Goal: Task Accomplishment & Management: Manage account settings

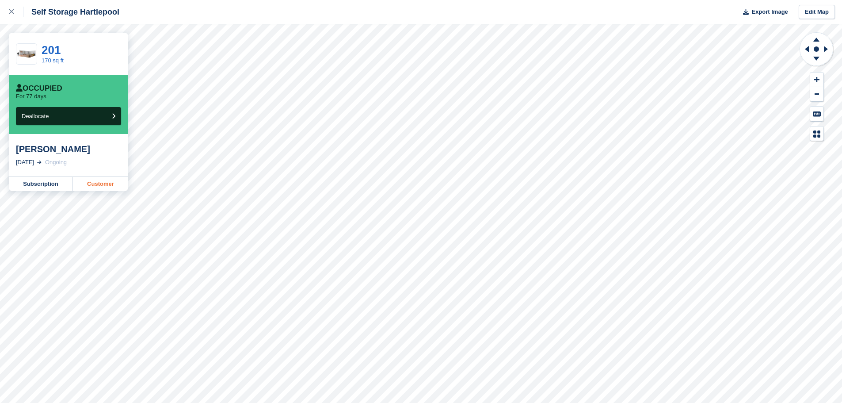
click at [104, 191] on link "Customer" at bounding box center [100, 184] width 55 height 14
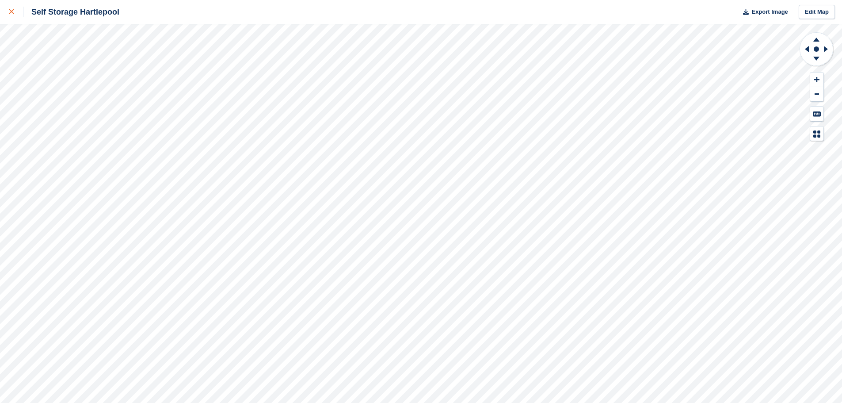
click at [13, 15] on div at bounding box center [16, 12] width 15 height 11
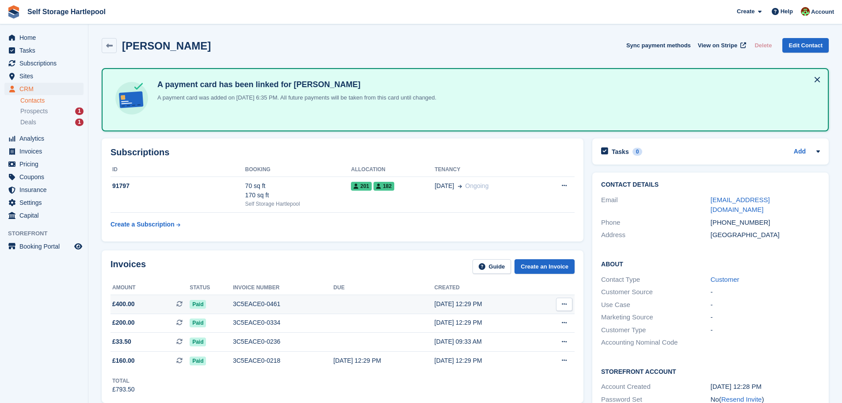
click at [129, 302] on span "£400.00" at bounding box center [123, 303] width 23 height 9
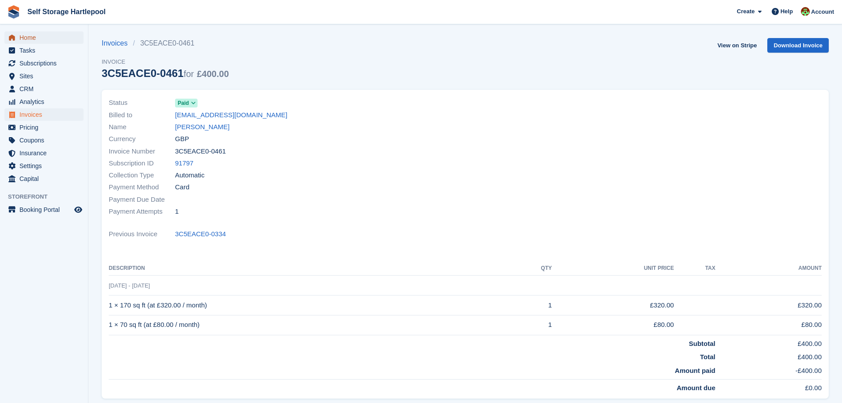
click at [27, 34] on span "Home" at bounding box center [45, 37] width 53 height 12
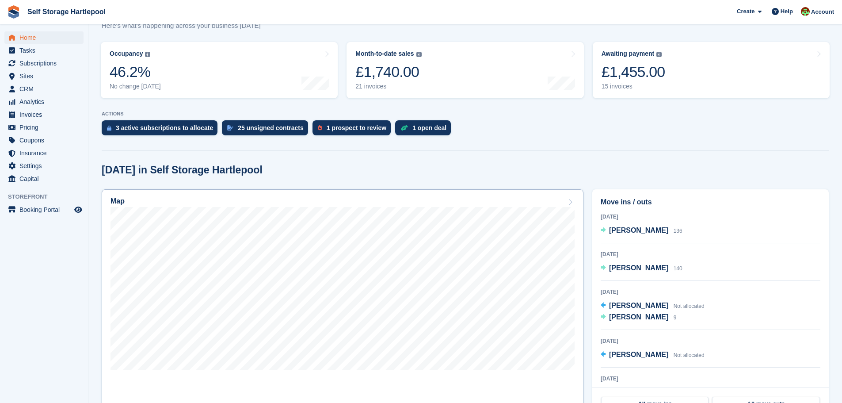
scroll to position [133, 0]
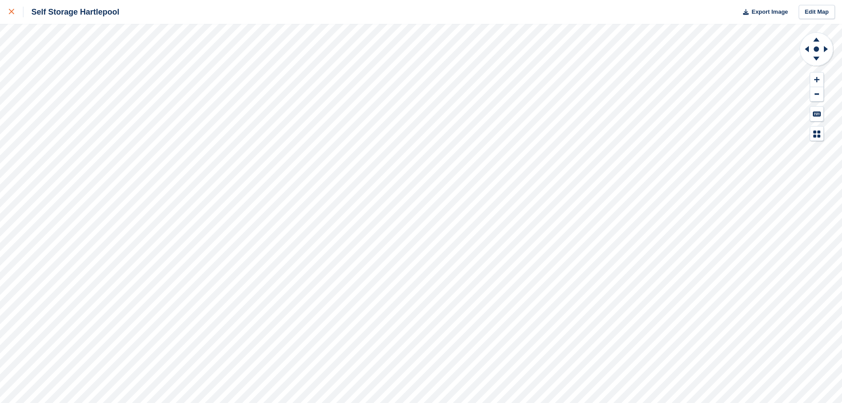
click at [6, 11] on link at bounding box center [11, 12] width 23 height 24
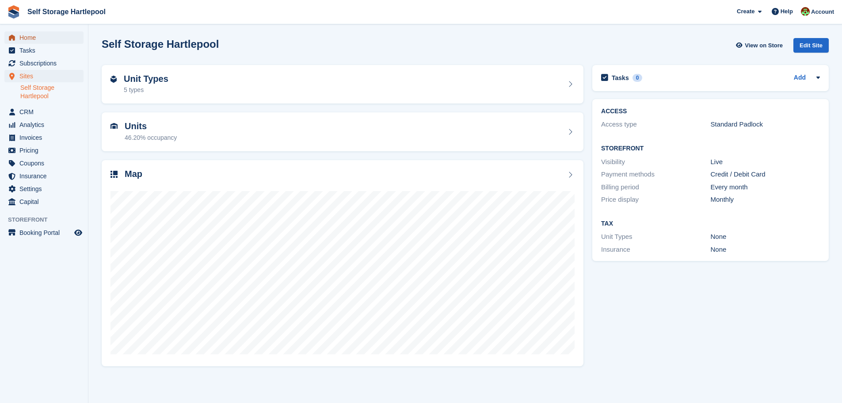
click at [40, 34] on span "Home" at bounding box center [45, 37] width 53 height 12
